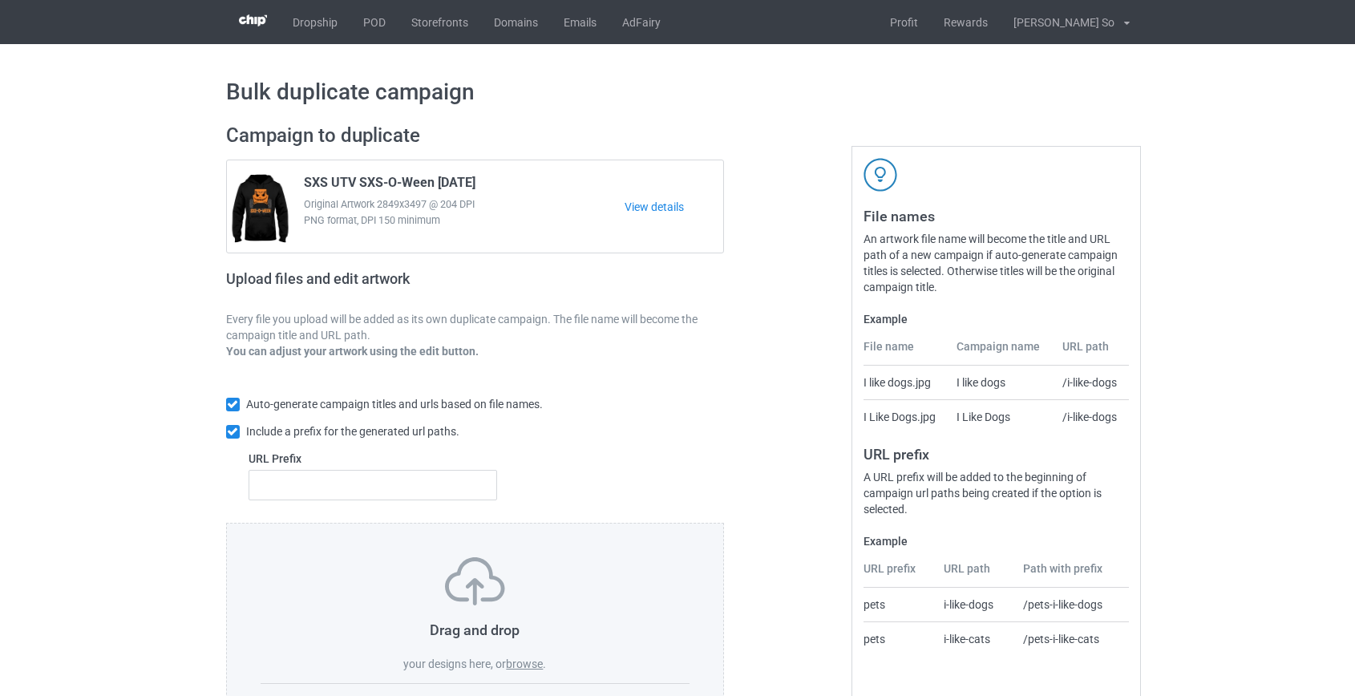
click at [532, 657] on label "browse" at bounding box center [524, 663] width 37 height 13
click at [0, 0] on input "browse" at bounding box center [0, 0] width 0 height 0
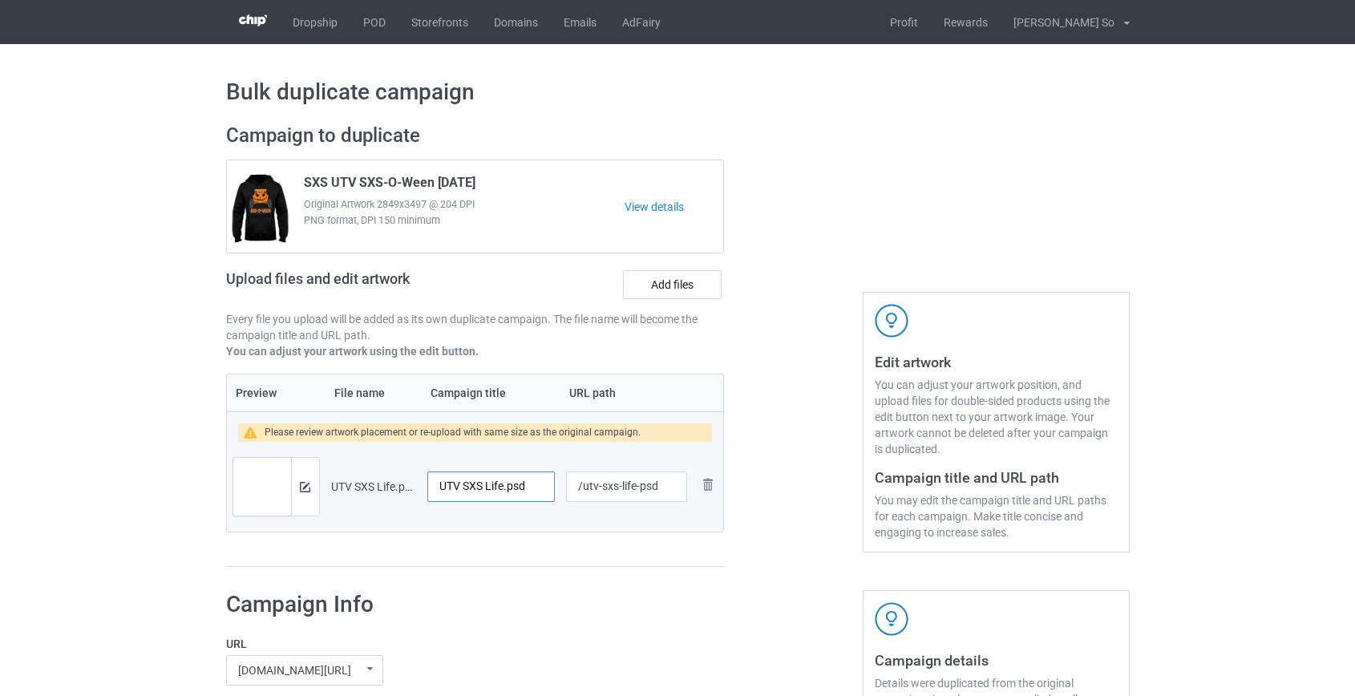
drag, startPoint x: 504, startPoint y: 489, endPoint x: 665, endPoint y: 491, distance: 161.2
click at [665, 491] on tr "Preview and edit artwork UTV SXS Life.psd.png UTV SXS Life.psd /utv-sxs-life-ps…" at bounding box center [475, 487] width 497 height 90
type input "UTV SXS Life"
click at [607, 488] on input "/utv-sxs-life-psd" at bounding box center [626, 486] width 120 height 30
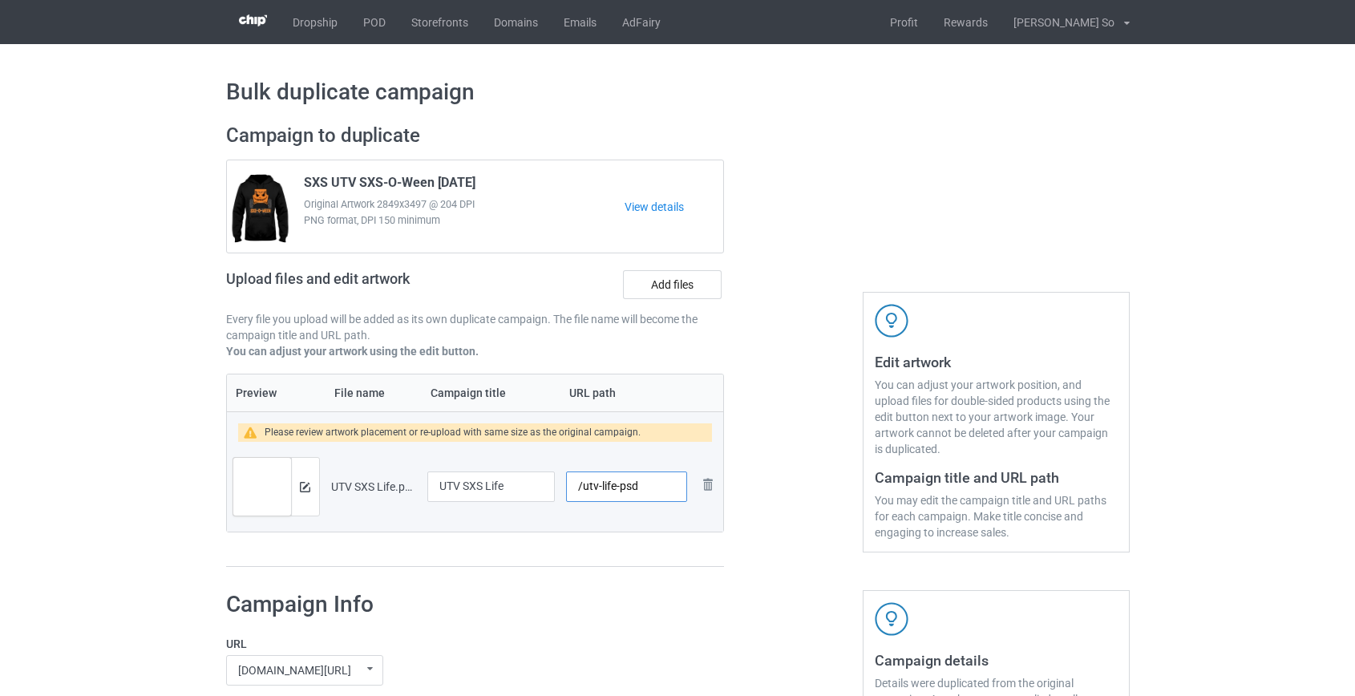
click at [629, 483] on input "/utv-life-psd" at bounding box center [626, 486] width 120 height 30
type input "/utv-life"
click at [639, 554] on div "Preview File name Campaign title URL path Please review artwork placement or re…" at bounding box center [475, 471] width 499 height 194
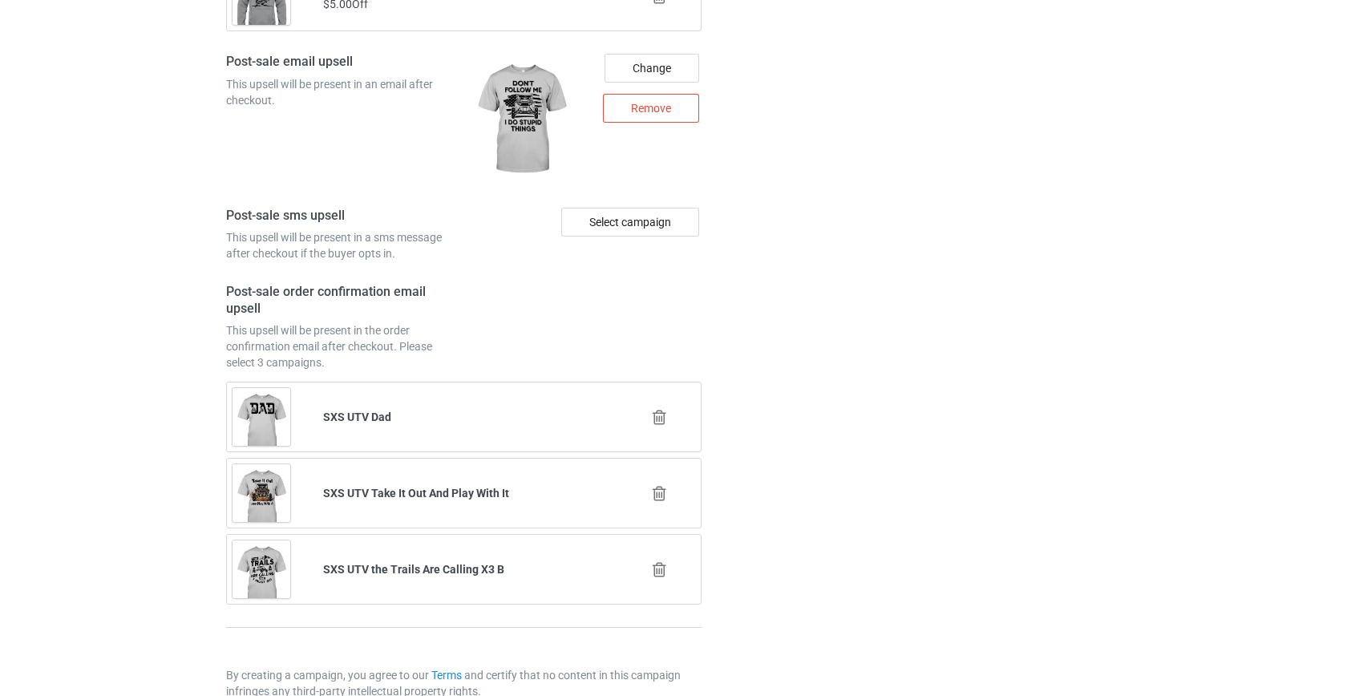
scroll to position [2250, 0]
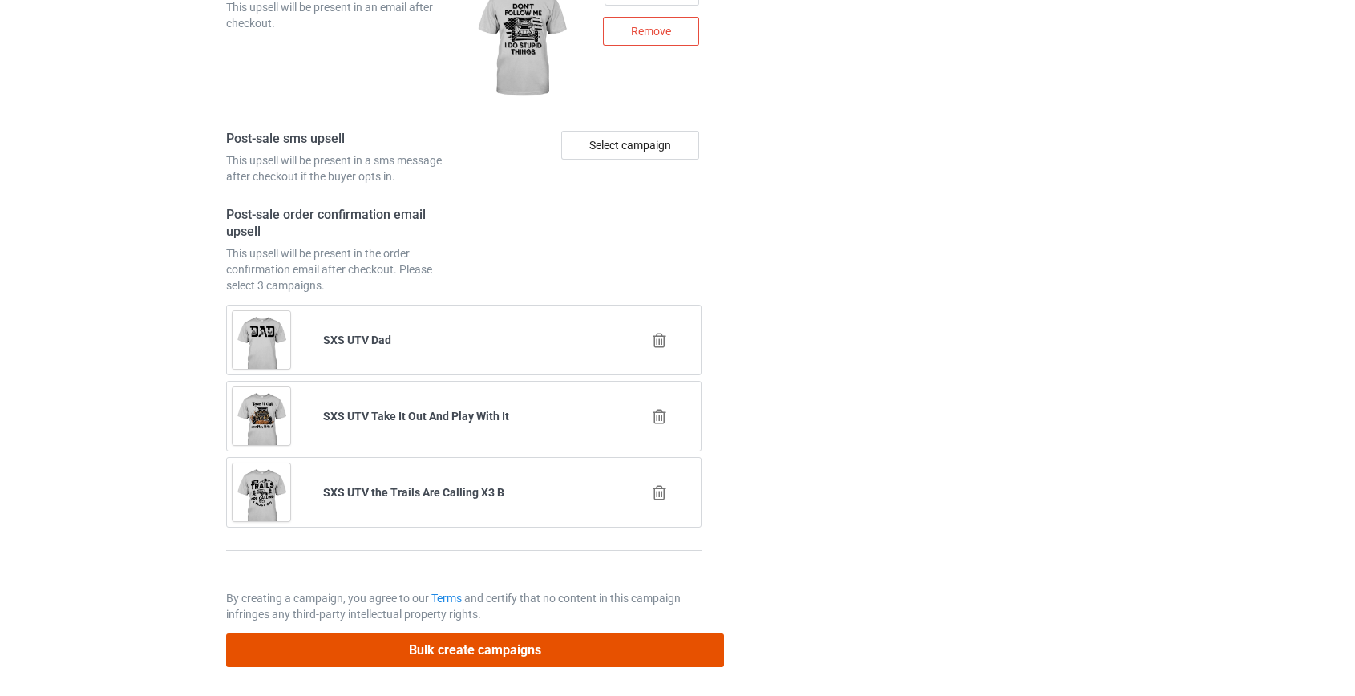
click at [497, 648] on button "Bulk create campaigns" at bounding box center [475, 649] width 499 height 33
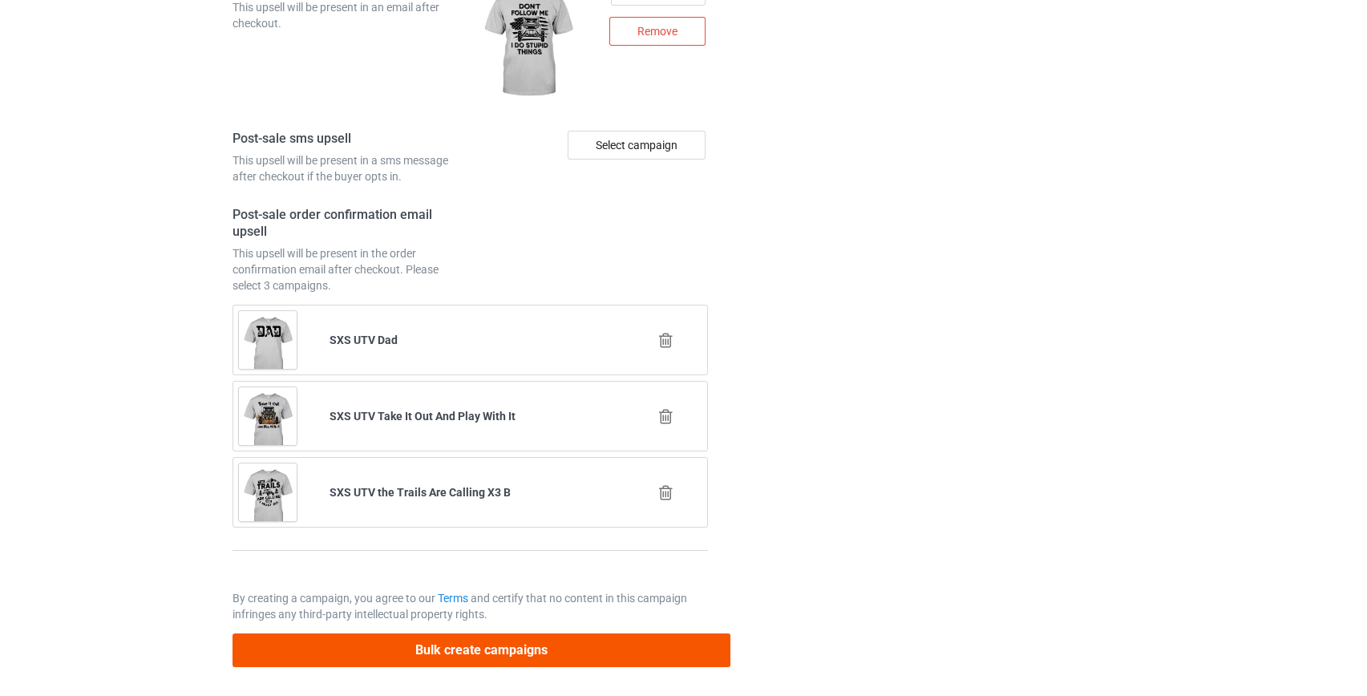
scroll to position [0, 0]
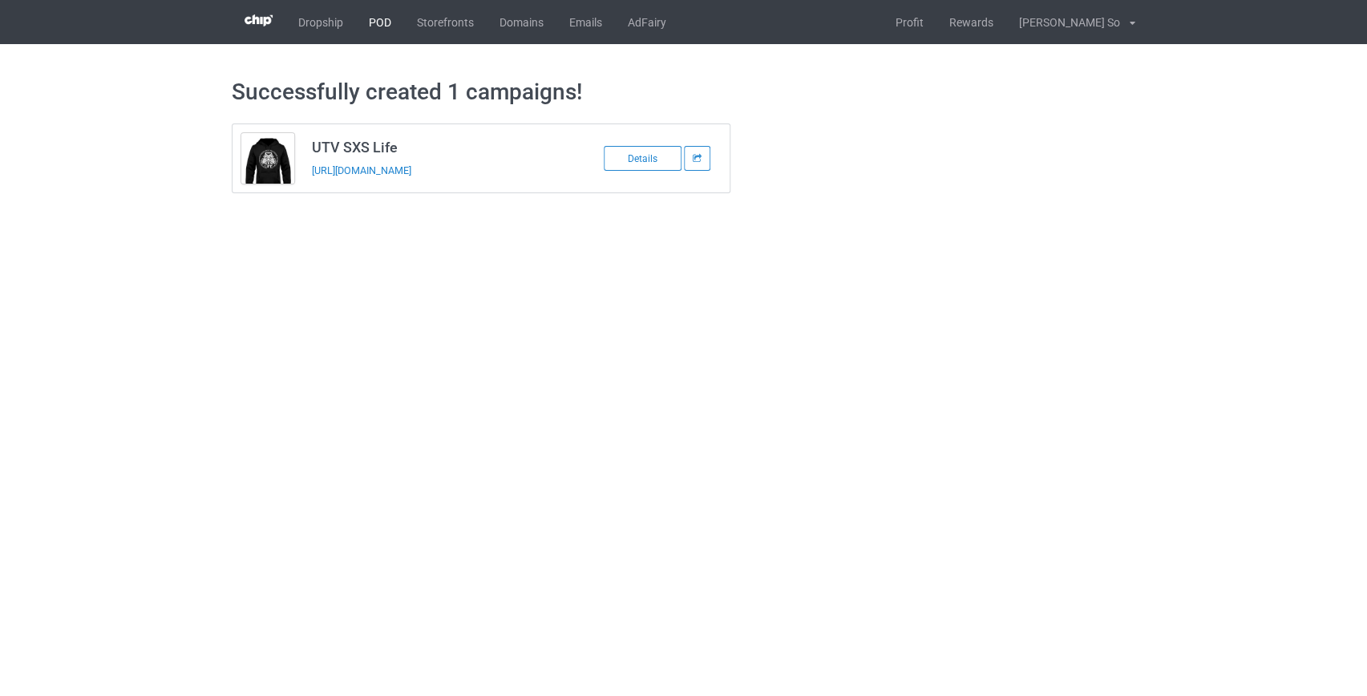
click at [368, 28] on link "POD" at bounding box center [380, 22] width 48 height 44
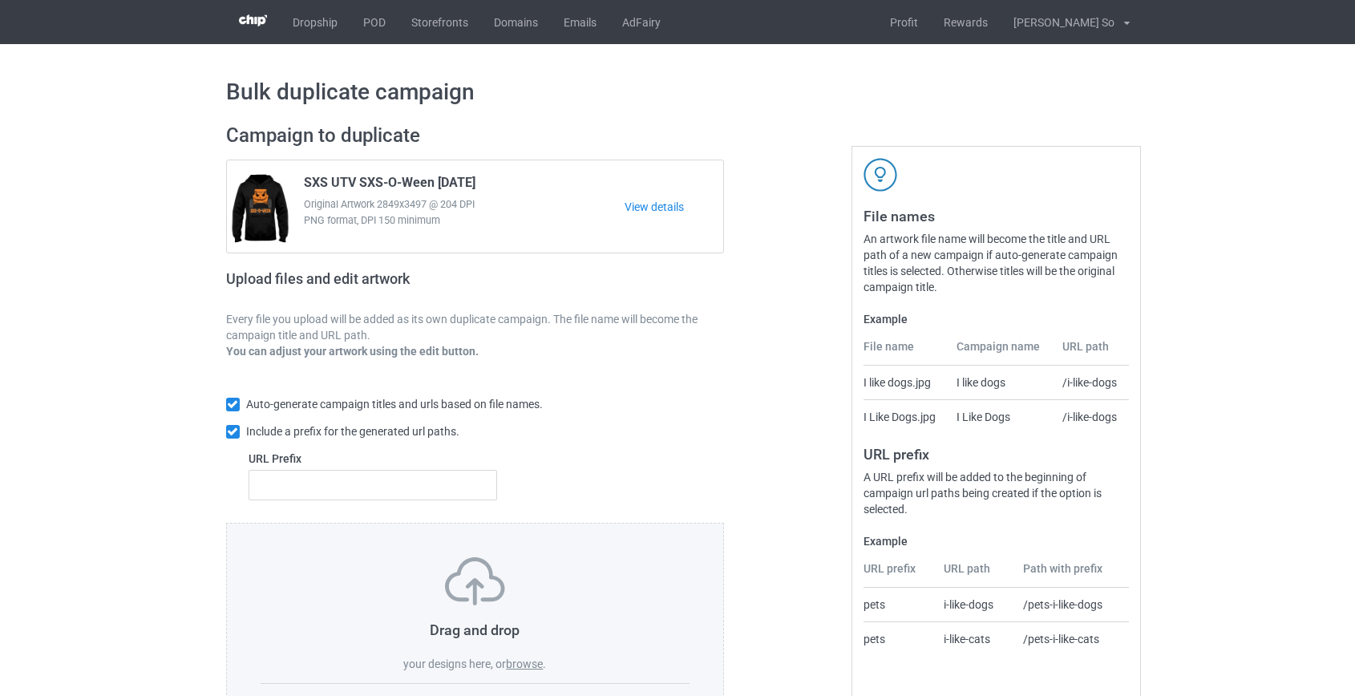
click at [526, 661] on label "browse" at bounding box center [524, 663] width 37 height 13
click at [0, 0] on input "browse" at bounding box center [0, 0] width 0 height 0
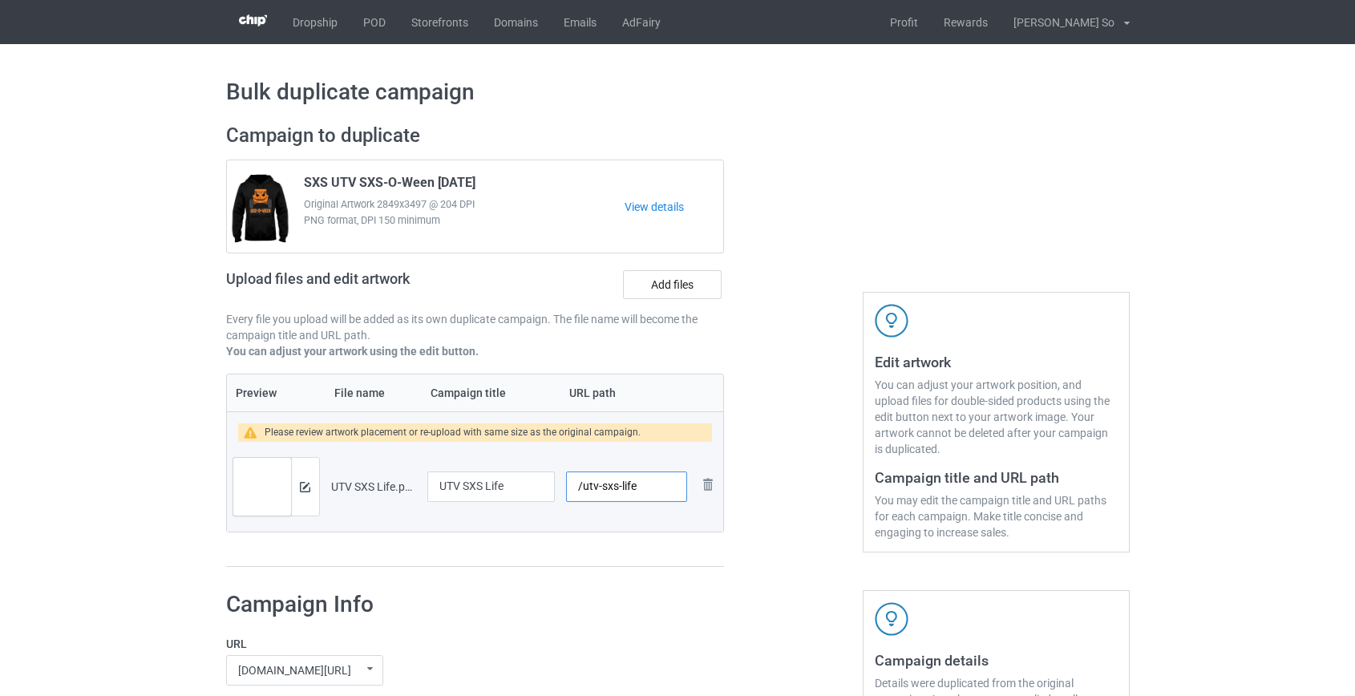
click at [590, 489] on input "/utv-sxs-life" at bounding box center [626, 486] width 120 height 30
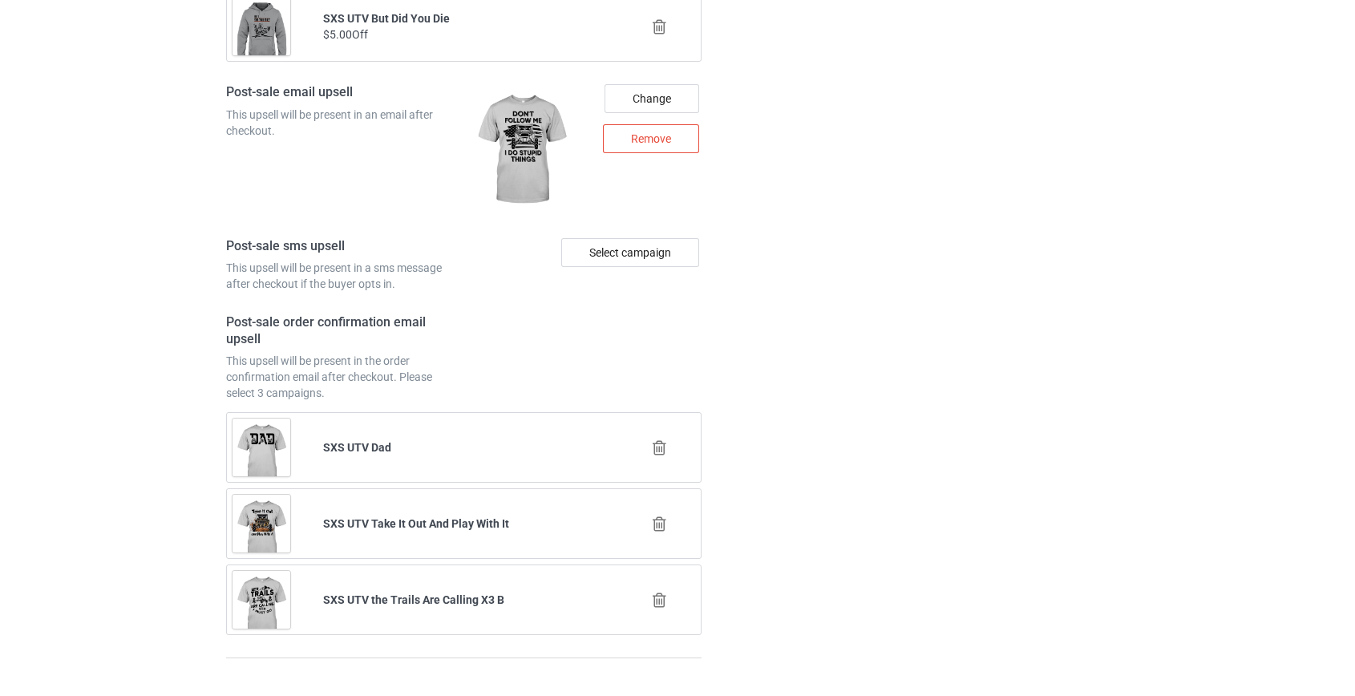
scroll to position [2250, 0]
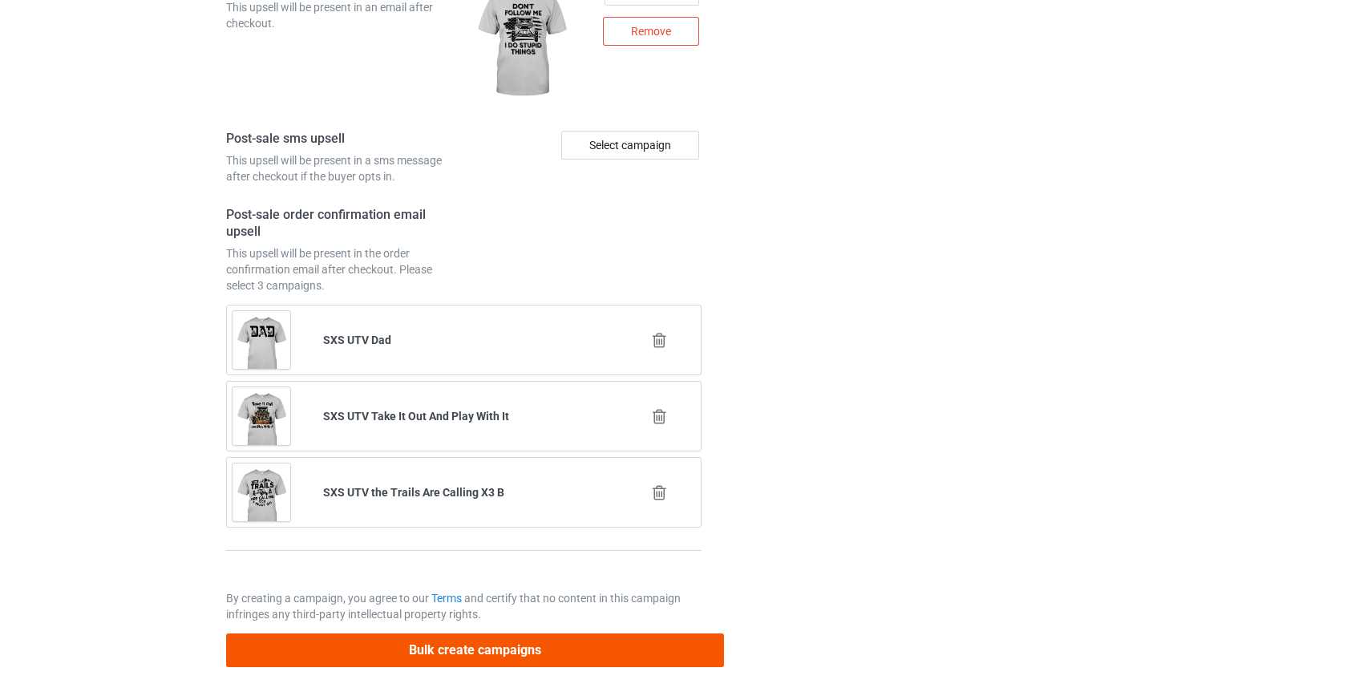
type input "/sxs-life"
click at [465, 655] on button "Bulk create campaigns" at bounding box center [475, 649] width 499 height 33
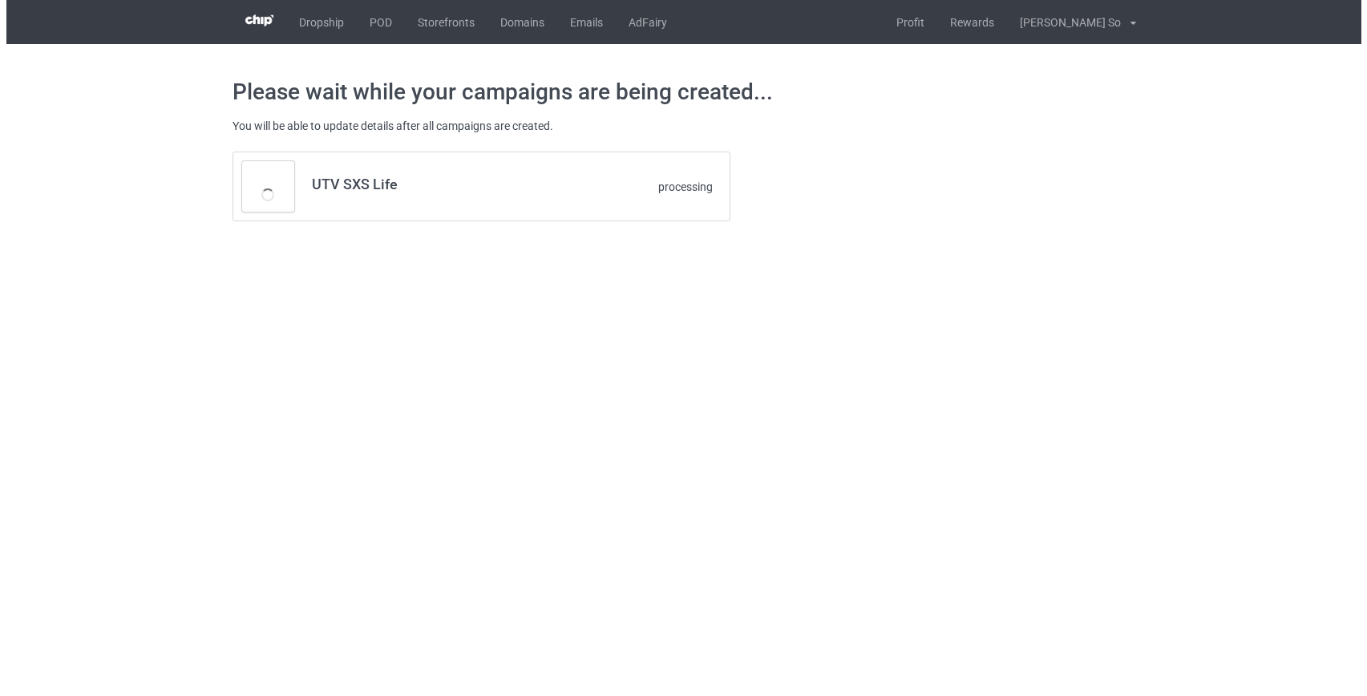
scroll to position [0, 0]
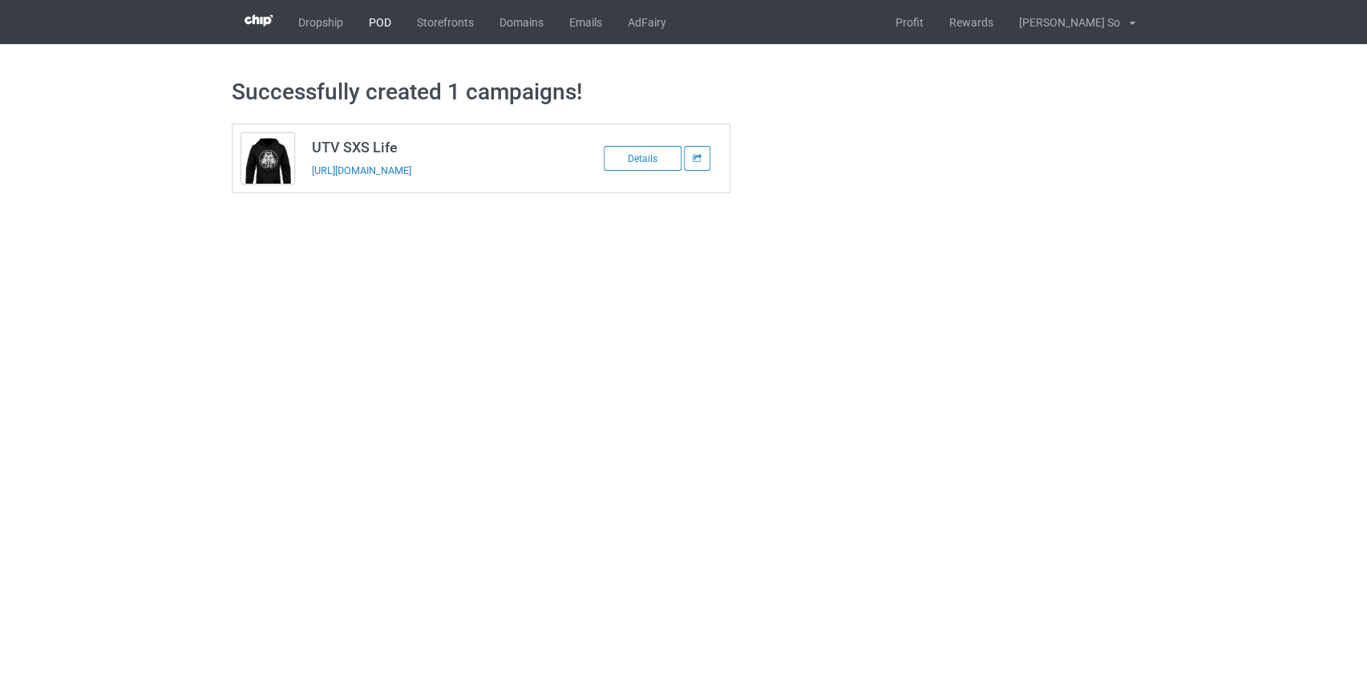
click at [385, 24] on link "POD" at bounding box center [380, 22] width 48 height 44
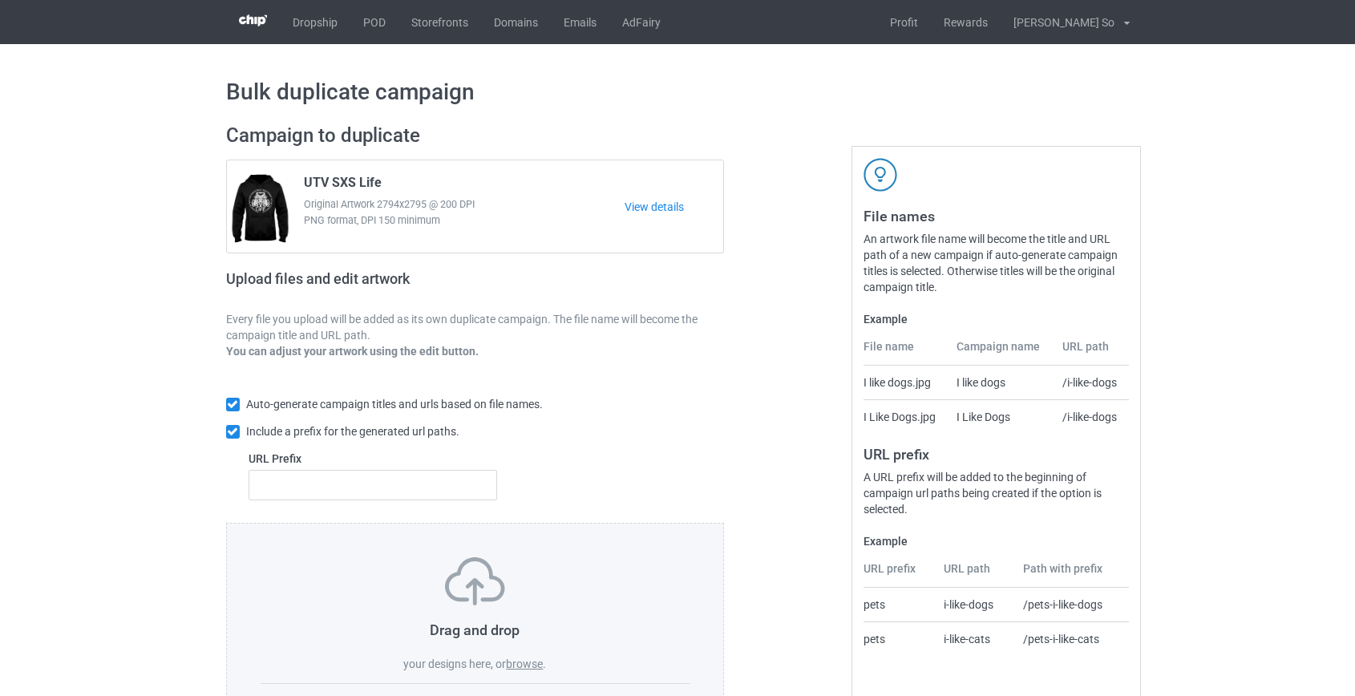
click at [517, 661] on label "browse" at bounding box center [524, 663] width 37 height 13
click at [0, 0] on input "browse" at bounding box center [0, 0] width 0 height 0
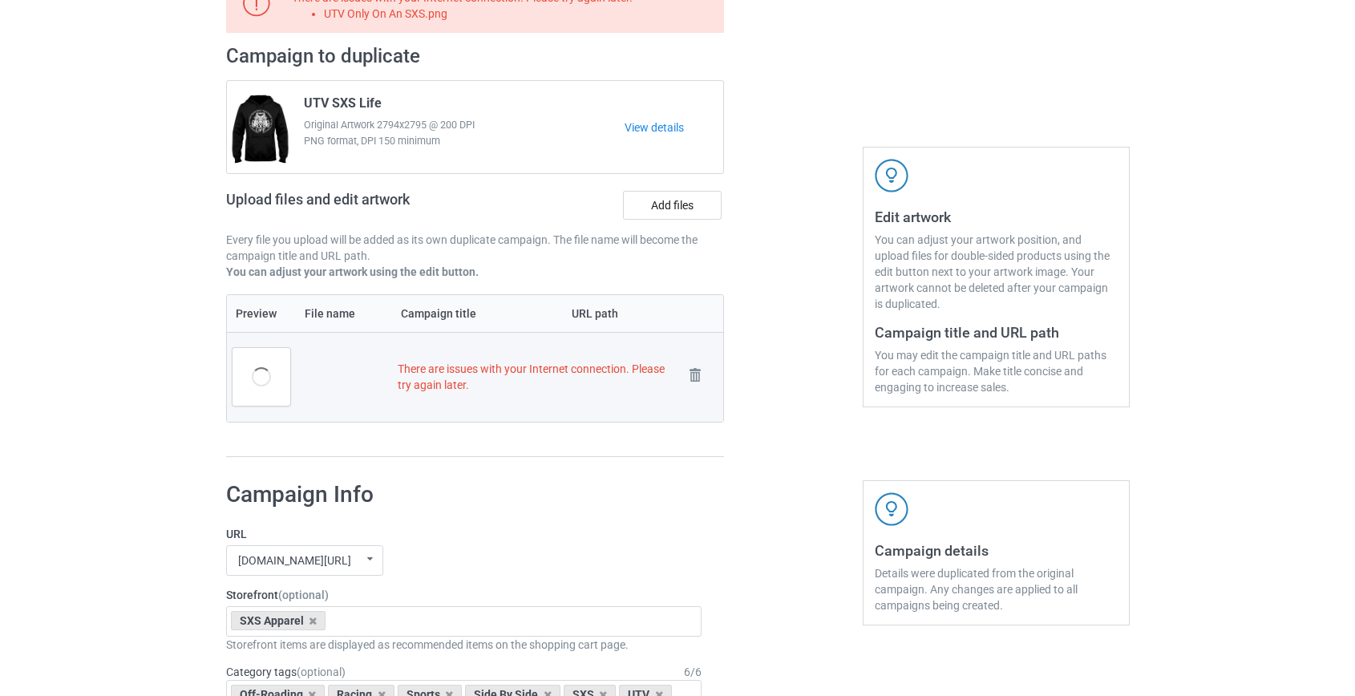
scroll to position [211, 0]
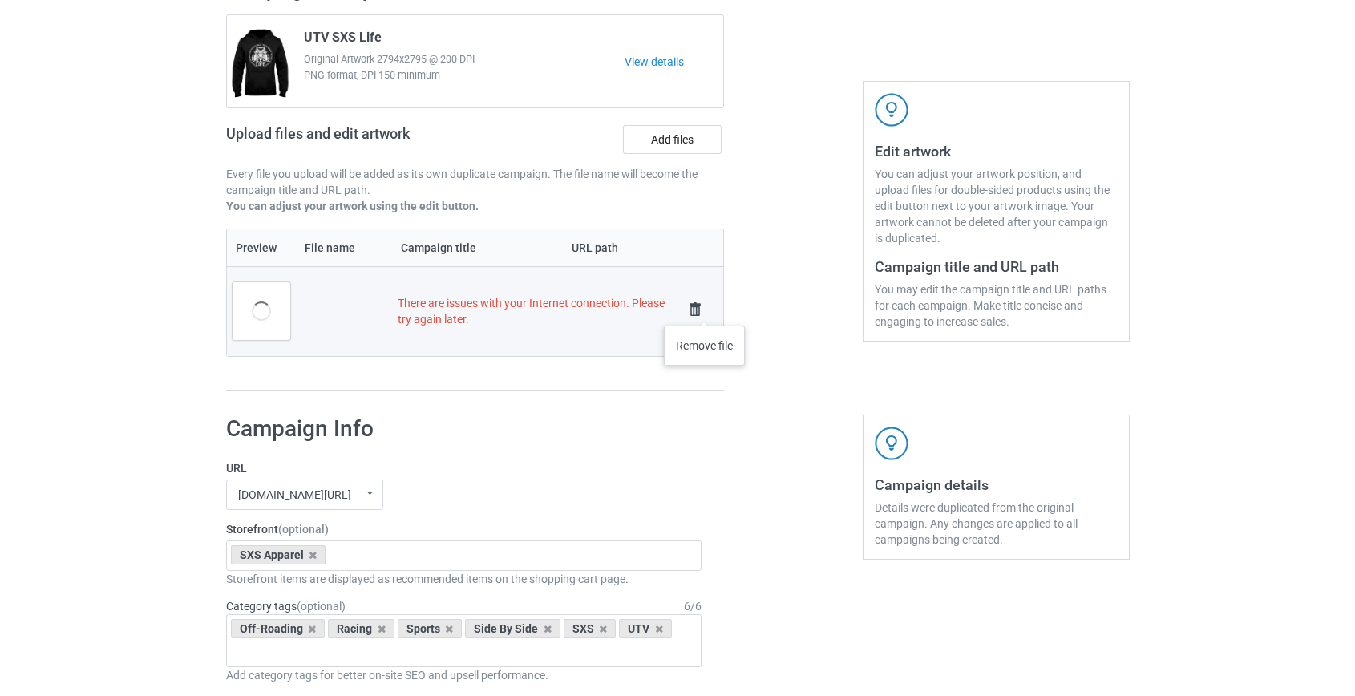
click at [705, 309] on img at bounding box center [695, 309] width 22 height 22
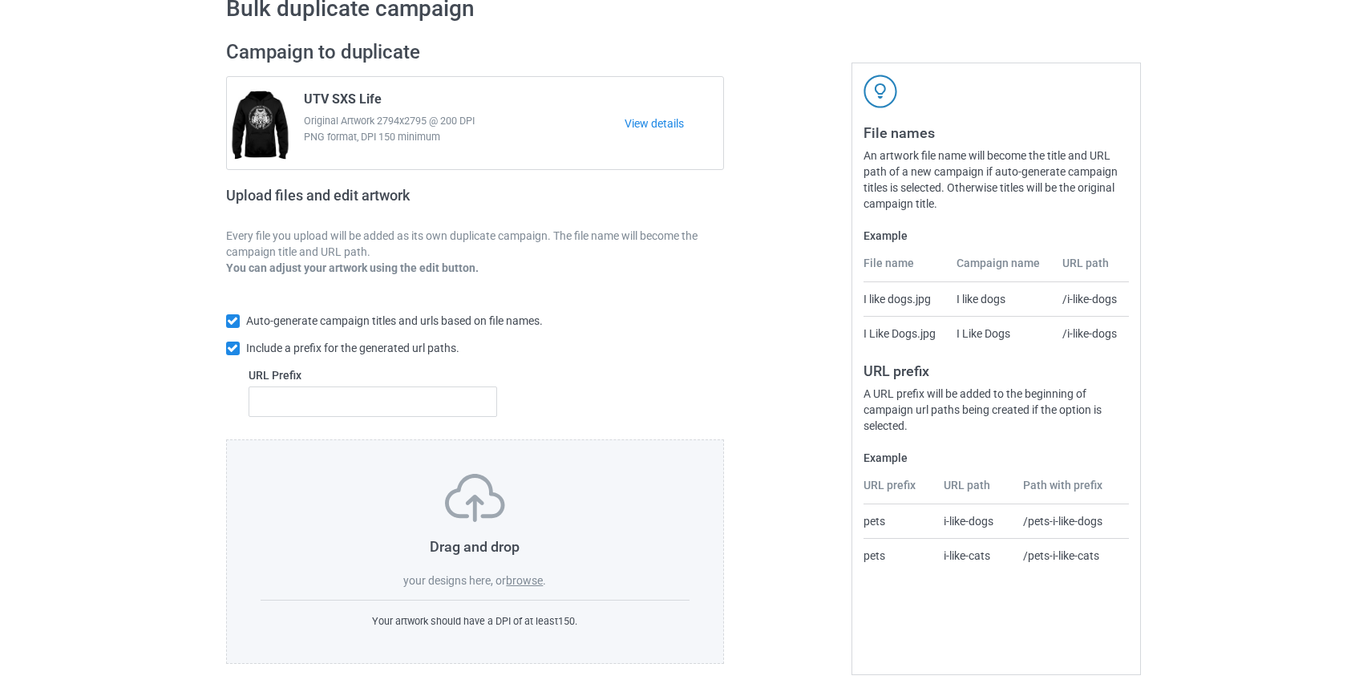
click at [529, 581] on label "browse" at bounding box center [524, 580] width 37 height 13
click at [0, 0] on input "browse" at bounding box center [0, 0] width 0 height 0
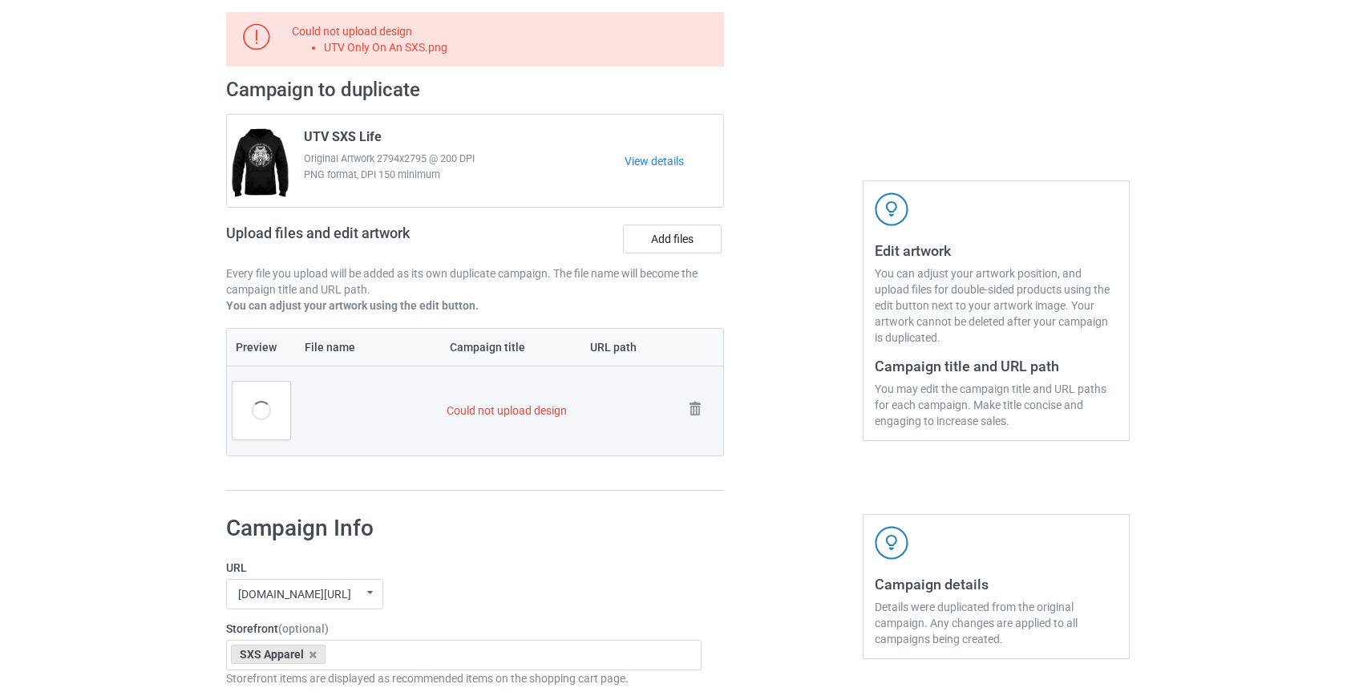
scroll to position [0, 0]
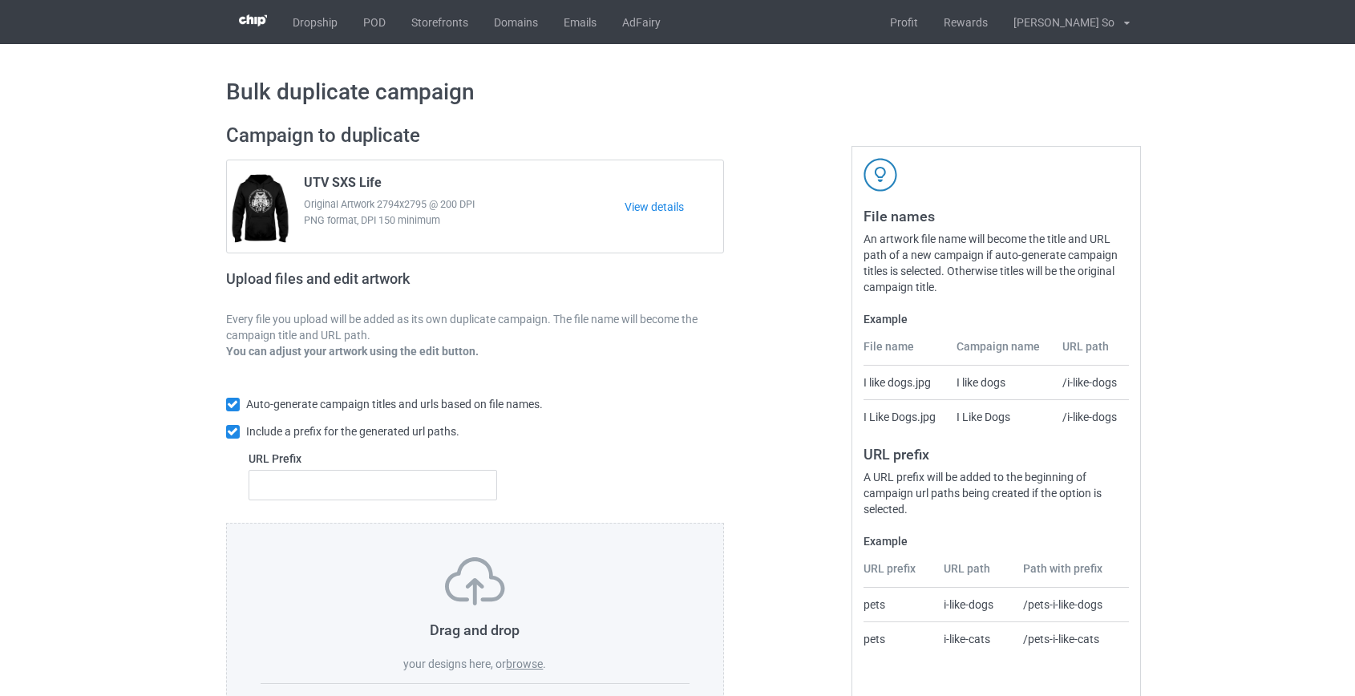
click at [529, 664] on label "browse" at bounding box center [524, 663] width 37 height 13
click at [0, 0] on input "browse" at bounding box center [0, 0] width 0 height 0
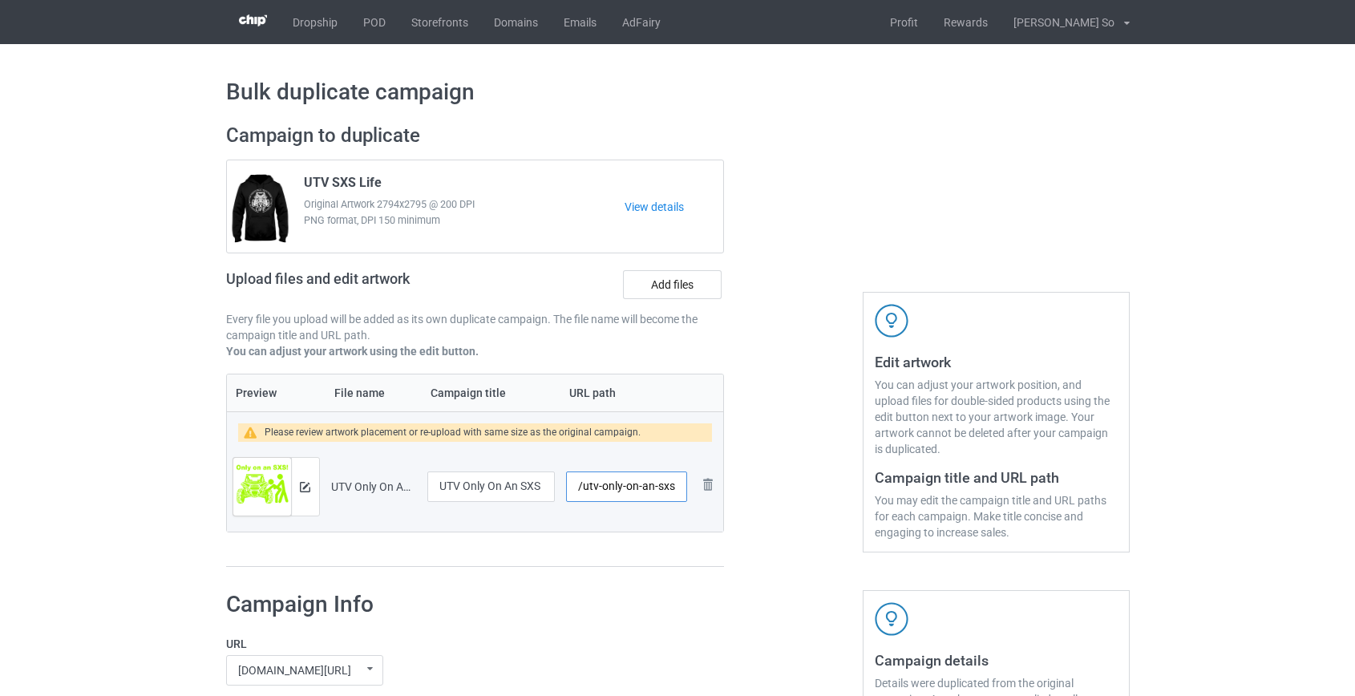
click at [623, 485] on input "/utv-only-on-an-sxs" at bounding box center [626, 486] width 120 height 30
drag, startPoint x: 622, startPoint y: 487, endPoint x: 735, endPoint y: 487, distance: 113.0
click at [735, 487] on div "Campaign to duplicate UTV SXS Life Original Artwork 2794x2795 @ 200 DPI PNG for…" at bounding box center [678, 345] width 926 height 467
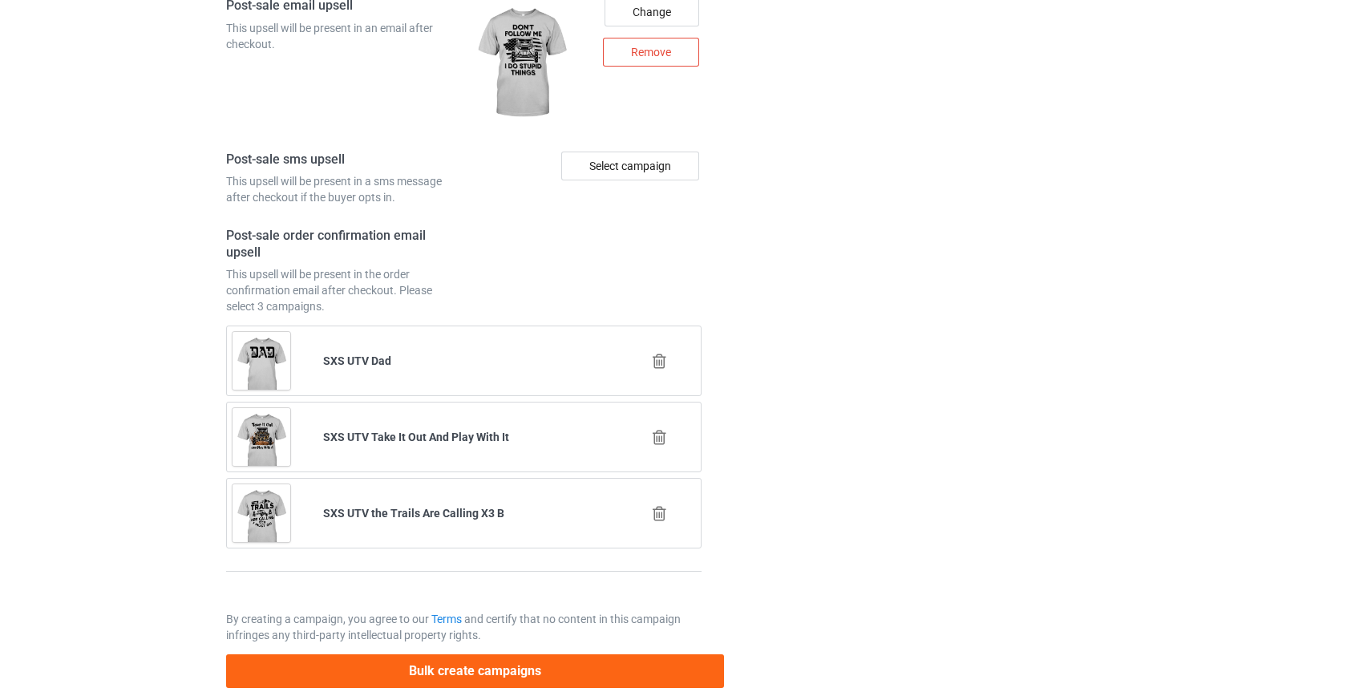
scroll to position [2250, 0]
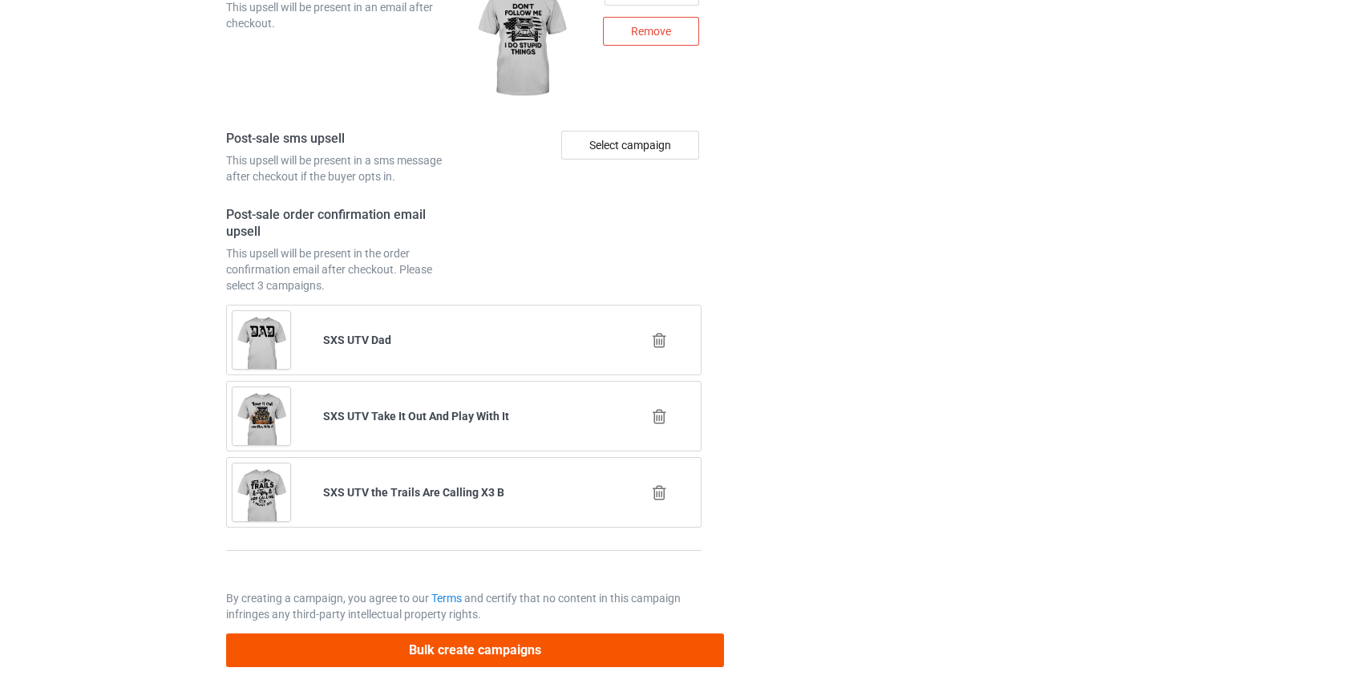
type input "/utv-only"
click at [472, 653] on button "Bulk create campaigns" at bounding box center [475, 649] width 499 height 33
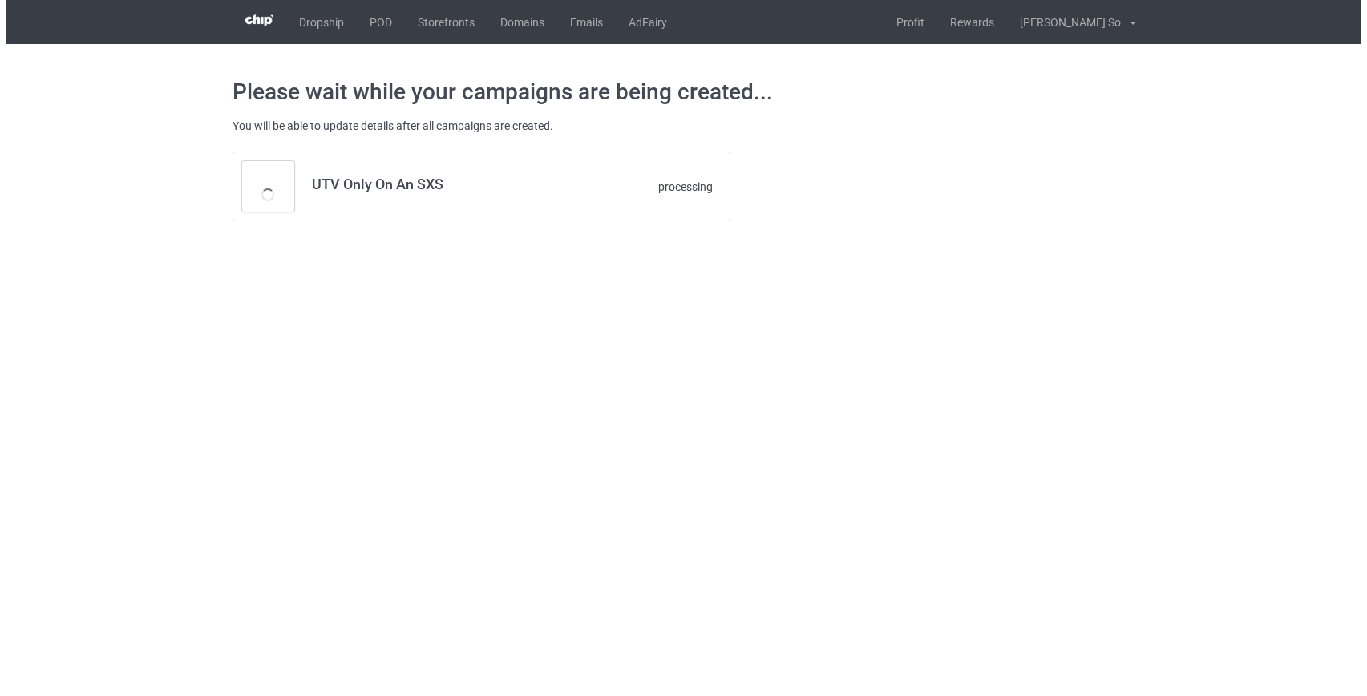
scroll to position [0, 0]
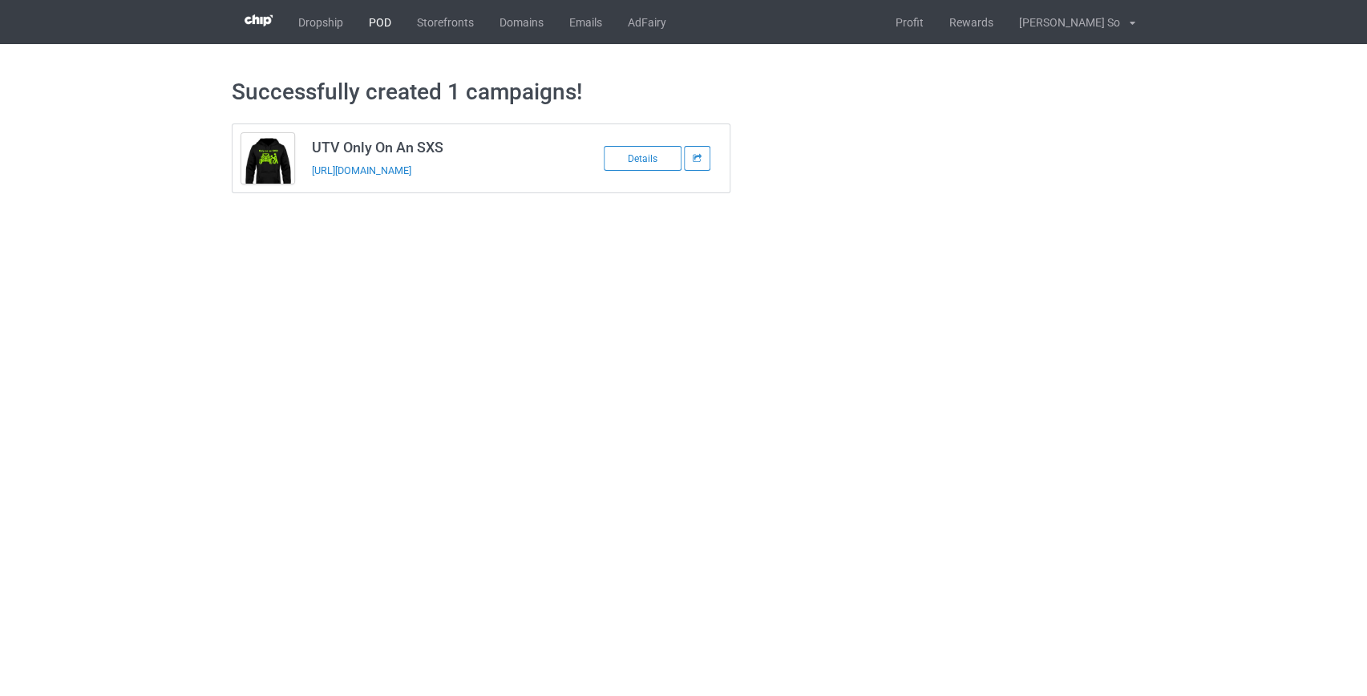
click at [381, 25] on link "POD" at bounding box center [380, 22] width 48 height 44
